Goal: Task Accomplishment & Management: Use online tool/utility

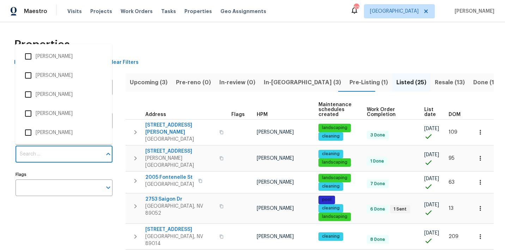
click at [31, 152] on input "Individuals" at bounding box center [59, 154] width 86 height 17
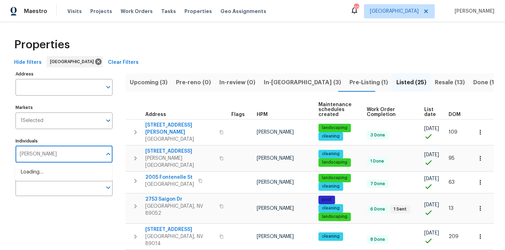
type input "julian"
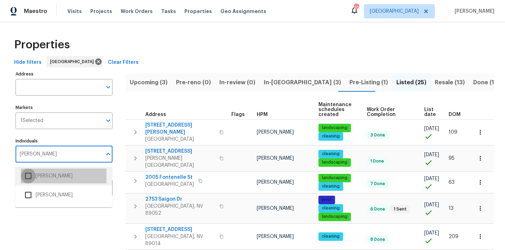
click at [29, 176] on input "checkbox" at bounding box center [28, 175] width 15 height 15
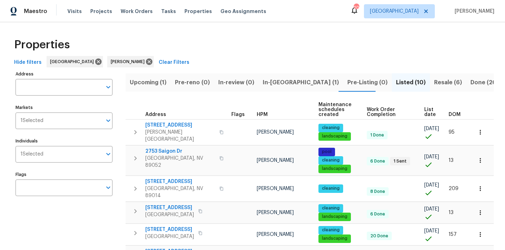
click at [434, 86] on span "Resale (6)" at bounding box center [448, 83] width 28 height 10
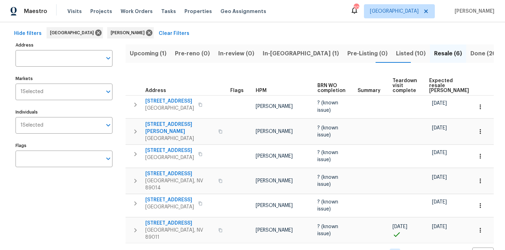
scroll to position [30, 0]
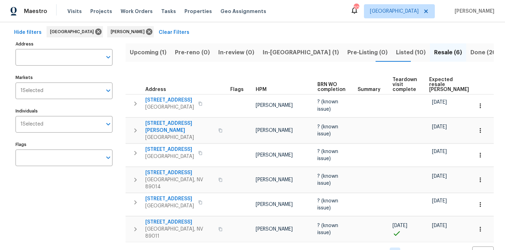
click at [275, 55] on span "In-reno (1)" at bounding box center [301, 53] width 76 height 10
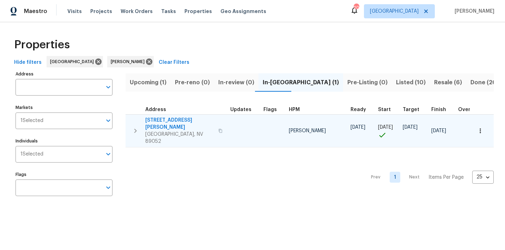
click at [137, 127] on icon "button" at bounding box center [135, 131] width 8 height 8
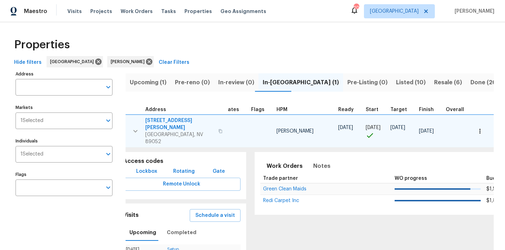
scroll to position [0, 17]
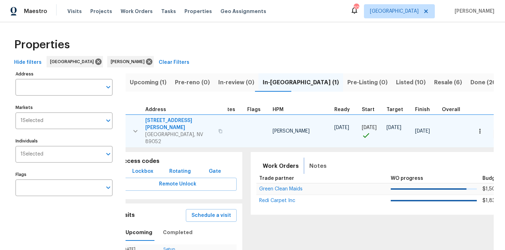
click at [312, 161] on span "Notes" at bounding box center [317, 166] width 17 height 10
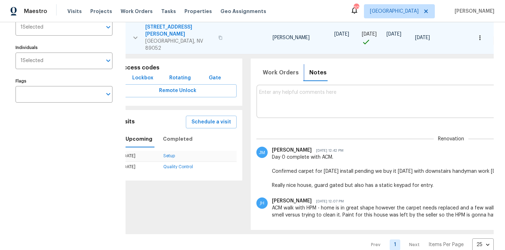
scroll to position [93, 0]
click at [286, 96] on textarea at bounding box center [450, 102] width 383 height 24
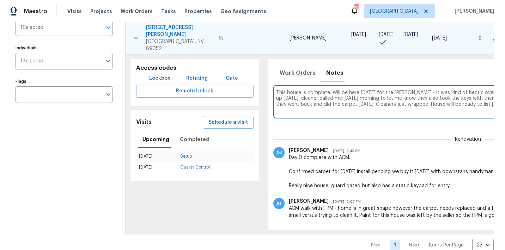
scroll to position [0, 185]
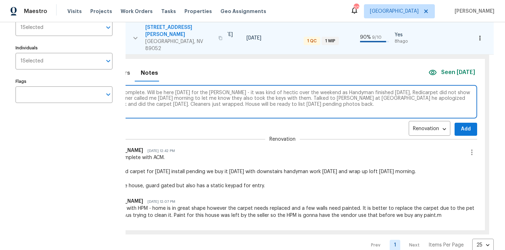
type textarea "This house is complete. Will be here tomorrow for the Knox - it was kind of hec…"
click at [460, 125] on span "Add" at bounding box center [465, 129] width 11 height 9
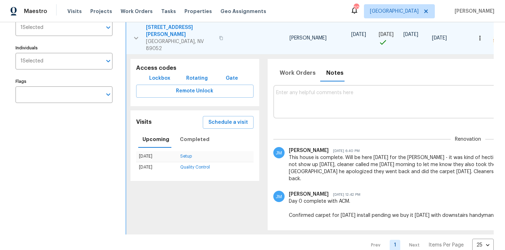
scroll to position [0, 0]
click at [154, 25] on span "3629 Via Messina" at bounding box center [180, 31] width 69 height 14
click at [309, 92] on textarea at bounding box center [467, 102] width 383 height 24
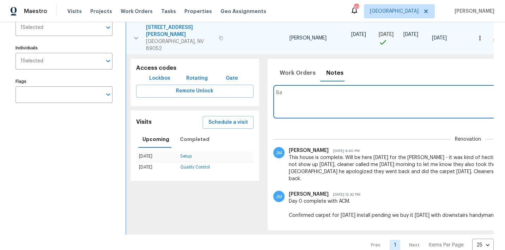
type textarea "B"
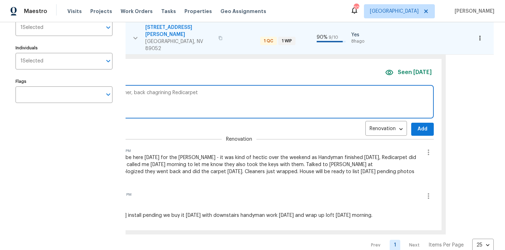
scroll to position [0, 228]
type textarea "Trip charge for green cleans cleaner, back chagrining Redicarpet"
click at [417, 125] on span "Add" at bounding box center [422, 129] width 11 height 9
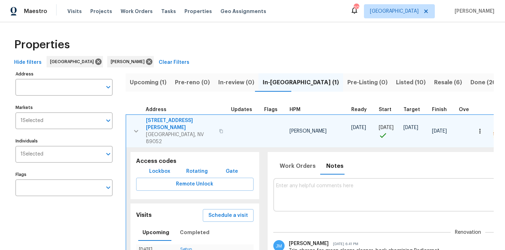
scroll to position [0, 0]
click at [135, 130] on icon "button" at bounding box center [136, 131] width 4 height 2
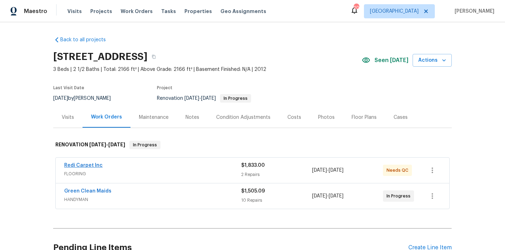
click at [93, 164] on link "Redi Carpet Inc" at bounding box center [83, 165] width 38 height 5
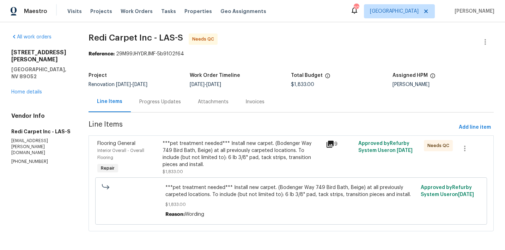
click at [278, 151] on div "***pet treatment needed*** Install new carpet. (Bodenger Way 749 Bird Bath, Bei…" at bounding box center [241, 154] width 159 height 28
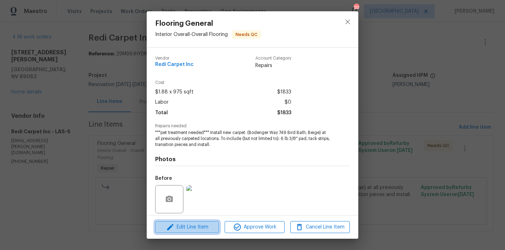
click at [208, 224] on span "Edit Line Item" at bounding box center [187, 227] width 60 height 9
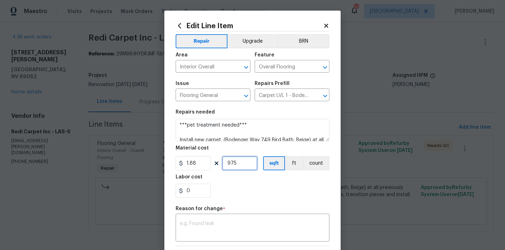
drag, startPoint x: 237, startPoint y: 166, endPoint x: 209, endPoint y: 162, distance: 27.8
click at [209, 162] on div "1.88 975 sqft ft count" at bounding box center [253, 163] width 154 height 14
type input "1"
drag, startPoint x: 198, startPoint y: 161, endPoint x: 180, endPoint y: 159, distance: 18.8
click at [180, 159] on input "1.88" at bounding box center [193, 163] width 35 height 14
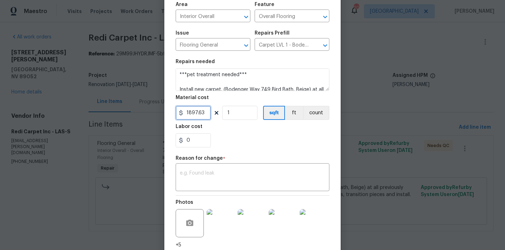
scroll to position [51, 0]
type input "1897.63"
click at [253, 170] on div "x ​" at bounding box center [253, 178] width 154 height 26
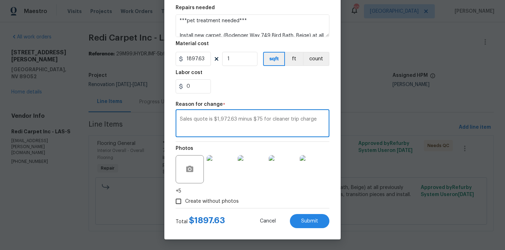
scroll to position [104, 0]
type textarea "Sales quote is $1,972.63 minus $75 for cleaner trip charge"
click at [304, 221] on span "Submit" at bounding box center [309, 221] width 17 height 5
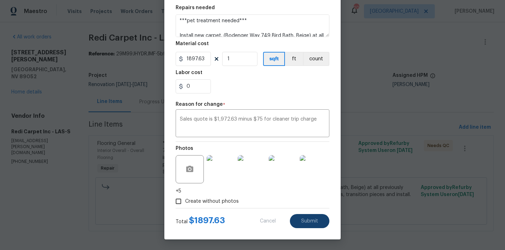
type input "975"
type input "1.88"
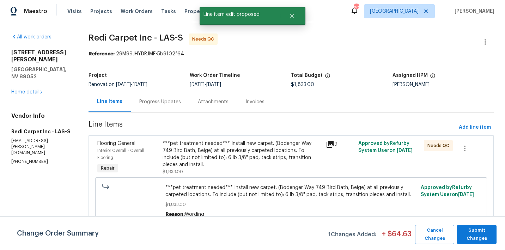
scroll to position [0, 0]
click at [466, 230] on span "Submit Changes" at bounding box center [476, 234] width 32 height 16
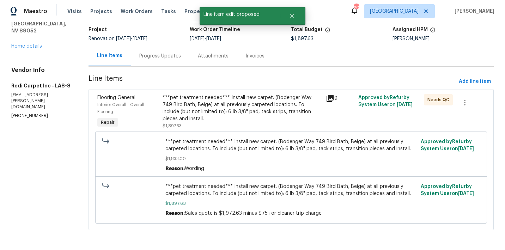
scroll to position [47, 0]
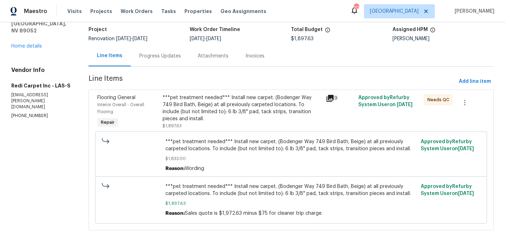
drag, startPoint x: 186, startPoint y: 211, endPoint x: 321, endPoint y: 216, distance: 134.7
click at [321, 216] on div "Reason: Sales quote is $1,972.63 minus $75 for cleaner trip charge" at bounding box center [290, 213] width 251 height 7
copy div "Sales quote is $1,972.63 minus $75 for cleaner trip charge"
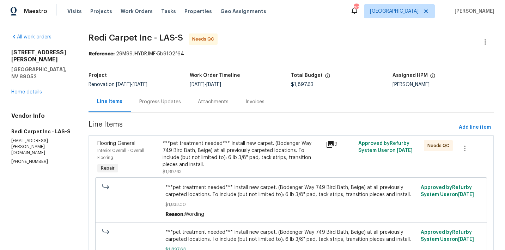
scroll to position [0, 0]
click at [149, 102] on div "Progress Updates" at bounding box center [160, 101] width 42 height 7
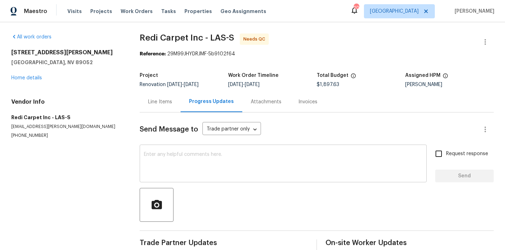
click at [160, 155] on textarea at bounding box center [283, 164] width 278 height 25
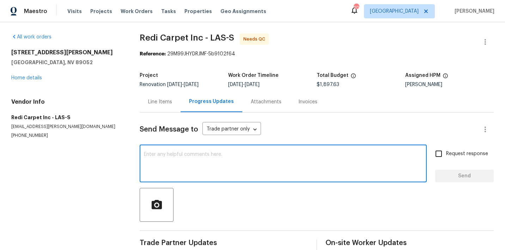
paste textarea "Sales quote is $1,972.63 minus $75 for cleaner trip charge"
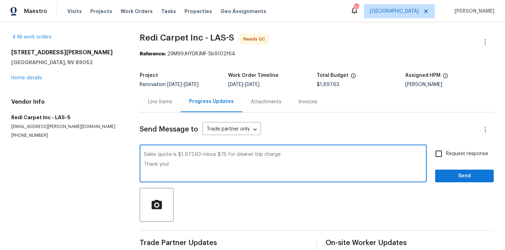
type textarea "Sales quote is $1,972.63 minus $75 for cleaner trip charge Thank you!"
click at [473, 173] on span "Send" at bounding box center [464, 176] width 47 height 9
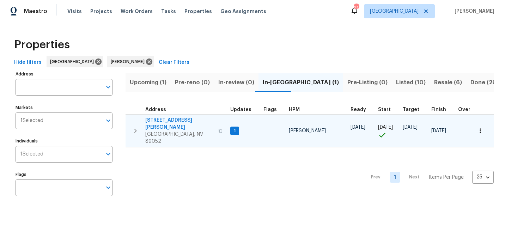
click at [169, 118] on span "[STREET_ADDRESS][PERSON_NAME]" at bounding box center [179, 124] width 69 height 14
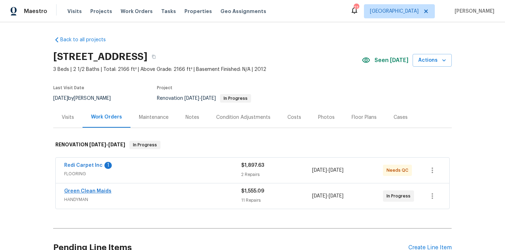
click at [87, 189] on link "Green Clean Maids" at bounding box center [87, 191] width 47 height 5
